Goal: Complete application form: Complete application form

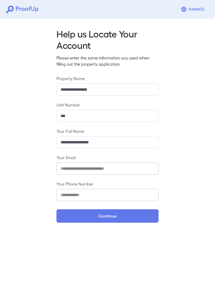
scroll to position [6, 0]
click at [129, 216] on button "Continue" at bounding box center [108, 215] width 102 height 13
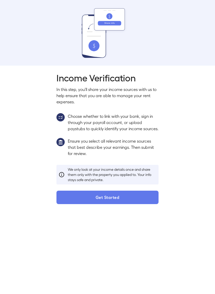
click at [126, 203] on button "Get Started" at bounding box center [108, 196] width 102 height 13
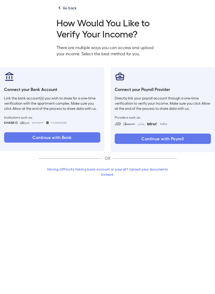
click at [169, 140] on button "Continue with Payroll" at bounding box center [163, 138] width 96 height 10
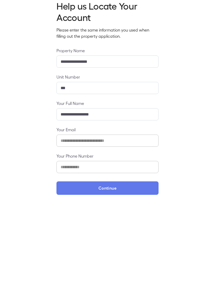
click at [124, 188] on button "Continue" at bounding box center [108, 187] width 102 height 13
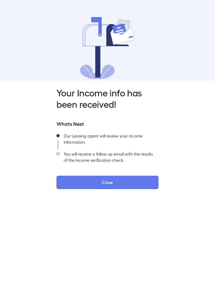
click at [133, 182] on button "Close" at bounding box center [108, 181] width 102 height 13
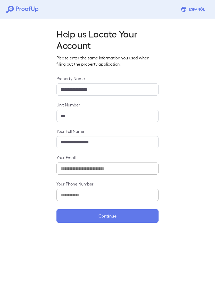
click at [137, 216] on button "Continue" at bounding box center [108, 215] width 102 height 13
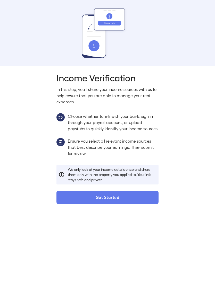
click at [137, 204] on button "Get Started" at bounding box center [108, 196] width 102 height 13
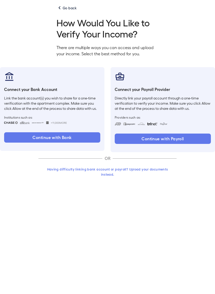
click at [114, 171] on button "Having difficulty linking bank account or payroll? Upload your documents instea…" at bounding box center [107, 171] width 138 height 14
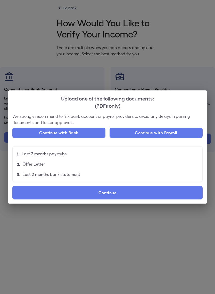
click at [134, 192] on label "Continue" at bounding box center [107, 192] width 190 height 13
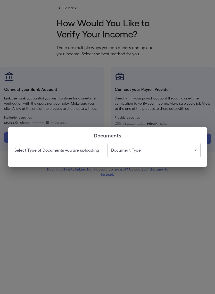
click at [163, 150] on body "Espanõl Go back How Would You Like to Verify Your Income? There are multiple wa…" at bounding box center [107, 95] width 215 height 191
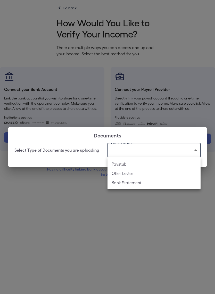
click at [137, 164] on li "Paystub" at bounding box center [154, 163] width 93 height 9
type input "*******"
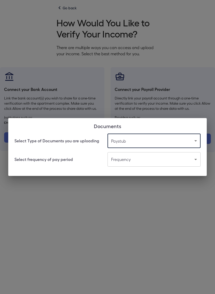
click at [159, 160] on body "Espanõl Go back How Would You Like to Verify Your Income? There are multiple wa…" at bounding box center [107, 95] width 215 height 191
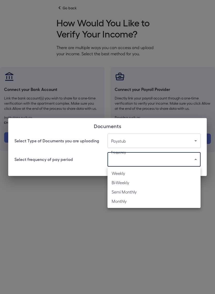
click at [127, 173] on li "Weekly" at bounding box center [154, 173] width 93 height 9
type input "******"
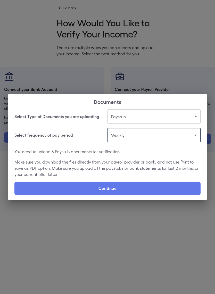
click at [137, 189] on label "Continue" at bounding box center [107, 187] width 186 height 13
click at [15, 195] on input "Continue" at bounding box center [14, 195] width 0 height 0
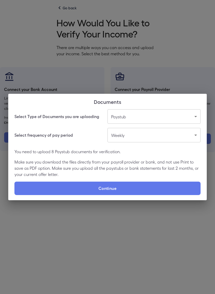
type input "**********"
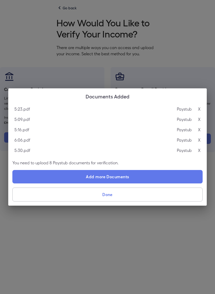
click at [141, 177] on label "Add more Documents" at bounding box center [107, 176] width 190 height 13
click at [13, 183] on input "Add more Documents" at bounding box center [12, 183] width 0 height 0
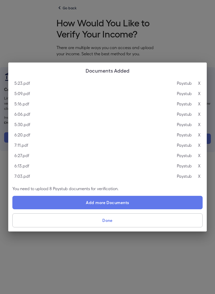
click at [135, 202] on label "Add more Documents" at bounding box center [107, 202] width 190 height 13
click at [13, 209] on input "Add more Documents" at bounding box center [12, 209] width 0 height 0
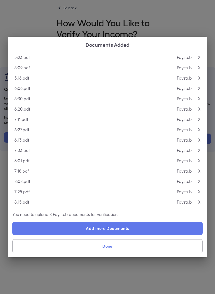
click at [136, 228] on label "Add more Documents" at bounding box center [107, 227] width 190 height 13
click at [13, 235] on input "Add more Documents" at bounding box center [12, 235] width 0 height 0
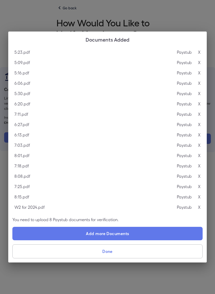
click at [145, 230] on label "Add more Documents" at bounding box center [107, 233] width 190 height 13
click at [13, 240] on input "Add more Documents" at bounding box center [12, 240] width 0 height 0
type input "**********"
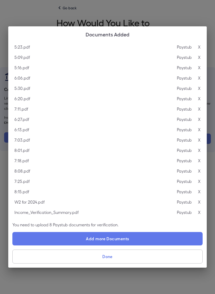
click at [71, 214] on p "Income_Verification_Summary.pdf" at bounding box center [46, 212] width 64 height 6
click at [183, 213] on p "Paystub" at bounding box center [184, 212] width 15 height 6
click at [199, 213] on p "X" at bounding box center [199, 212] width 3 height 6
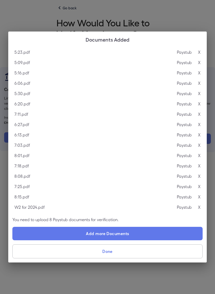
click at [142, 250] on button "Done" at bounding box center [107, 251] width 190 height 14
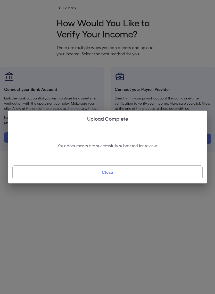
click at [127, 176] on button "Close" at bounding box center [107, 172] width 190 height 14
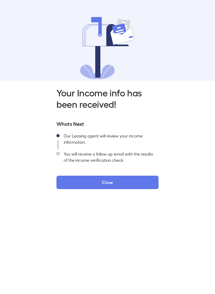
click at [130, 179] on button "Close" at bounding box center [108, 181] width 102 height 13
click at [135, 181] on button "Close" at bounding box center [108, 181] width 102 height 13
